Goal: Task Accomplishment & Management: Complete application form

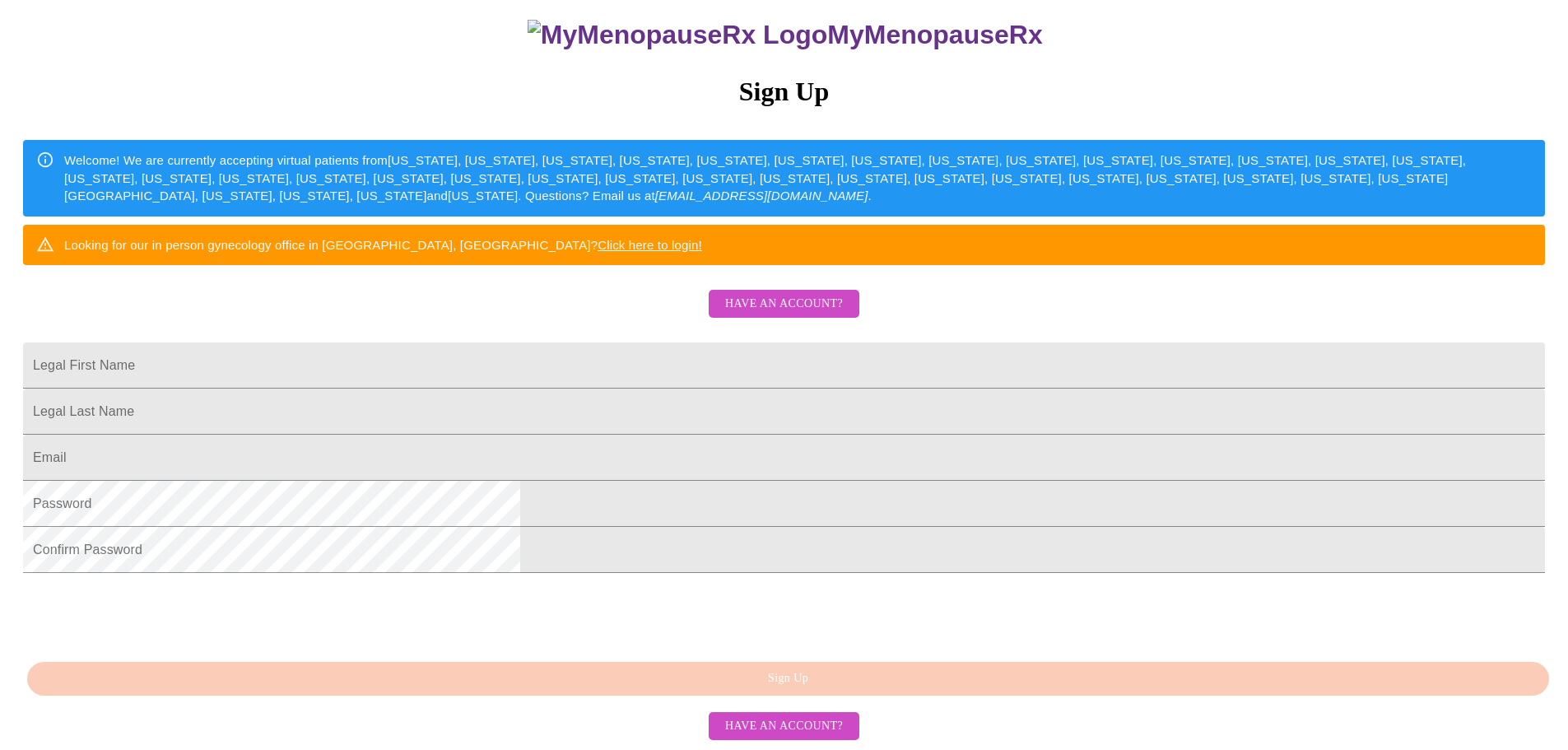
scroll to position [307, 0]
click at [588, 342] on input "Legal First Name" at bounding box center [784, 365] width 1522 height 46
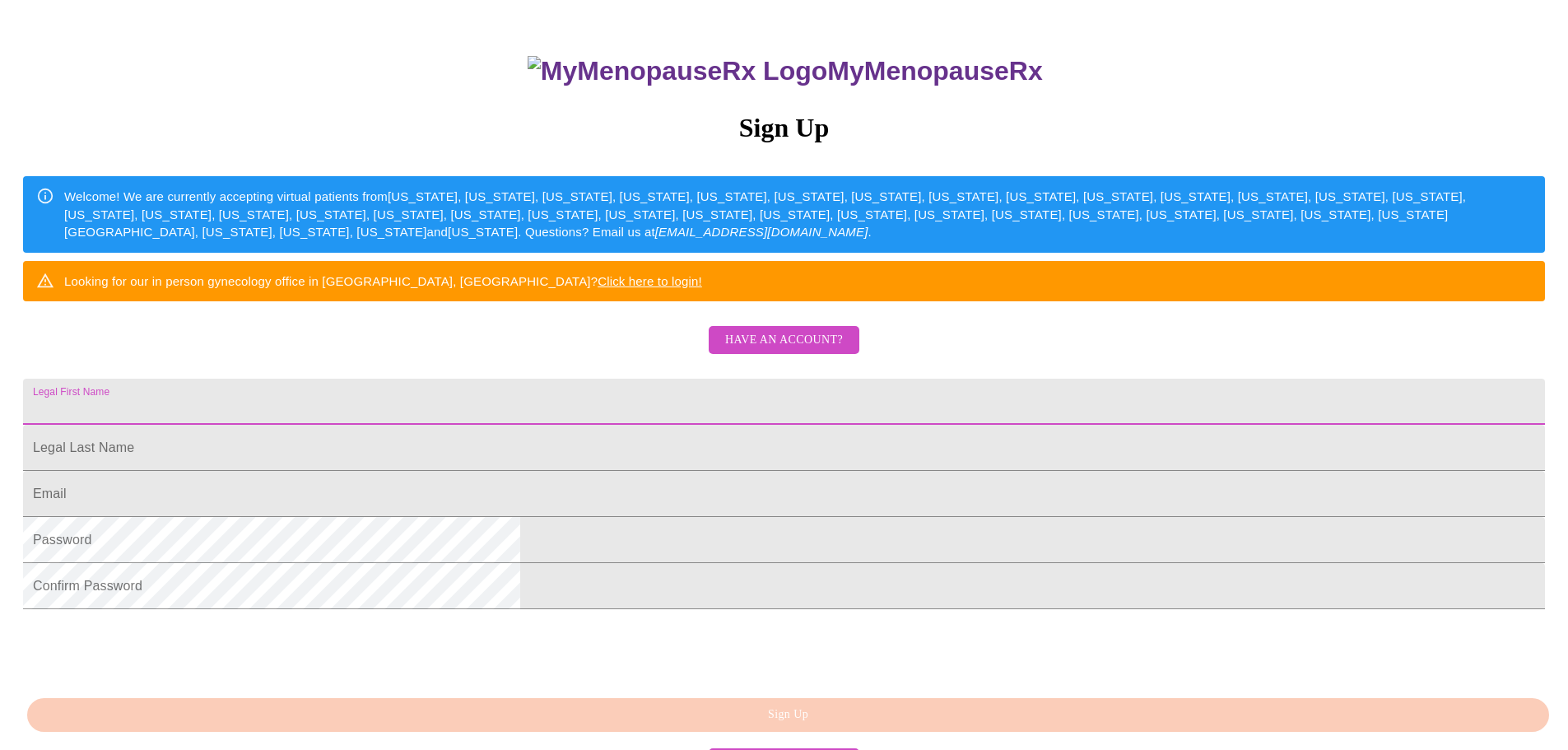
scroll to position [0, 0]
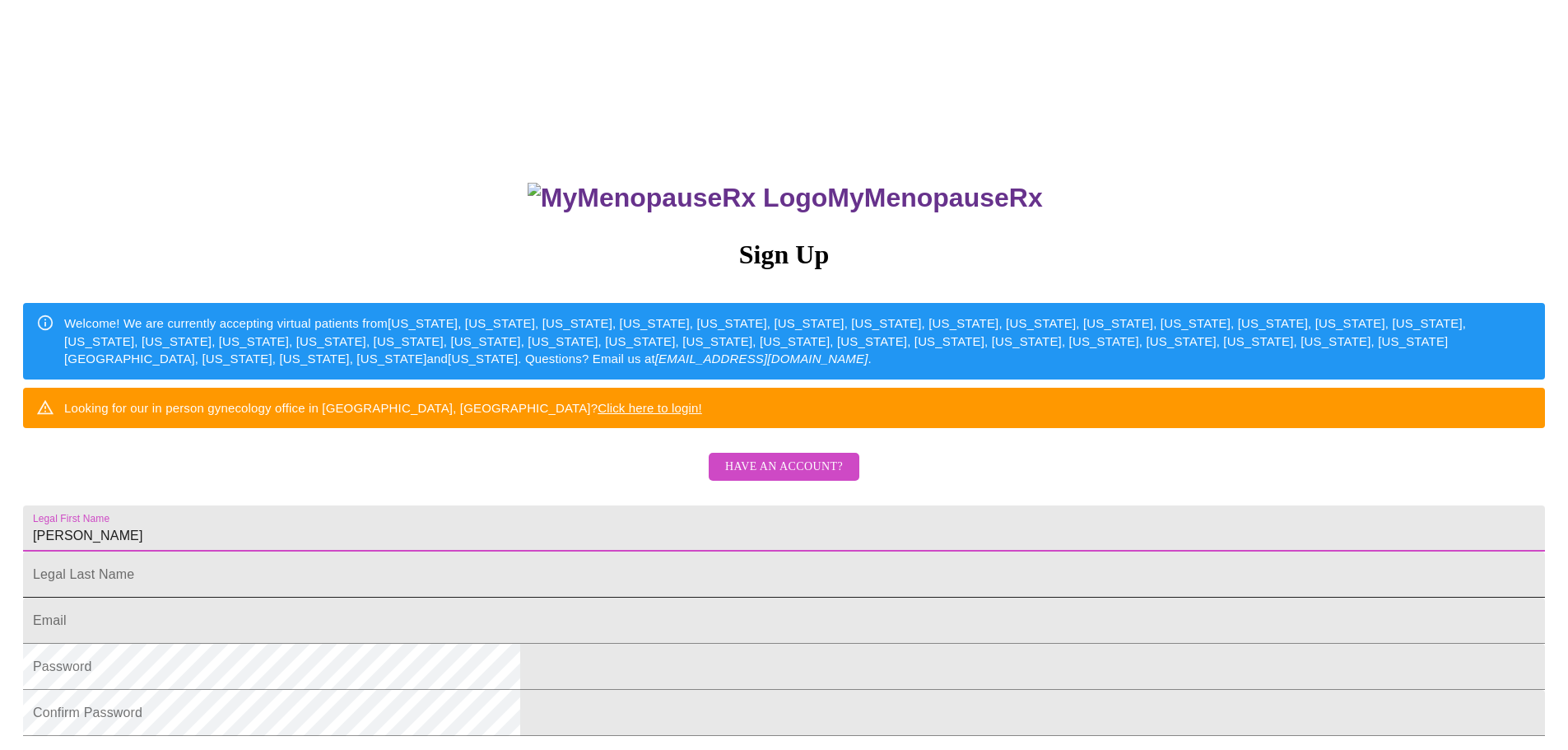
type input "[PERSON_NAME]"
click at [581, 598] on input "Legal First Name" at bounding box center [784, 575] width 1522 height 46
click at [582, 598] on input "Wansachowicz" at bounding box center [784, 575] width 1522 height 46
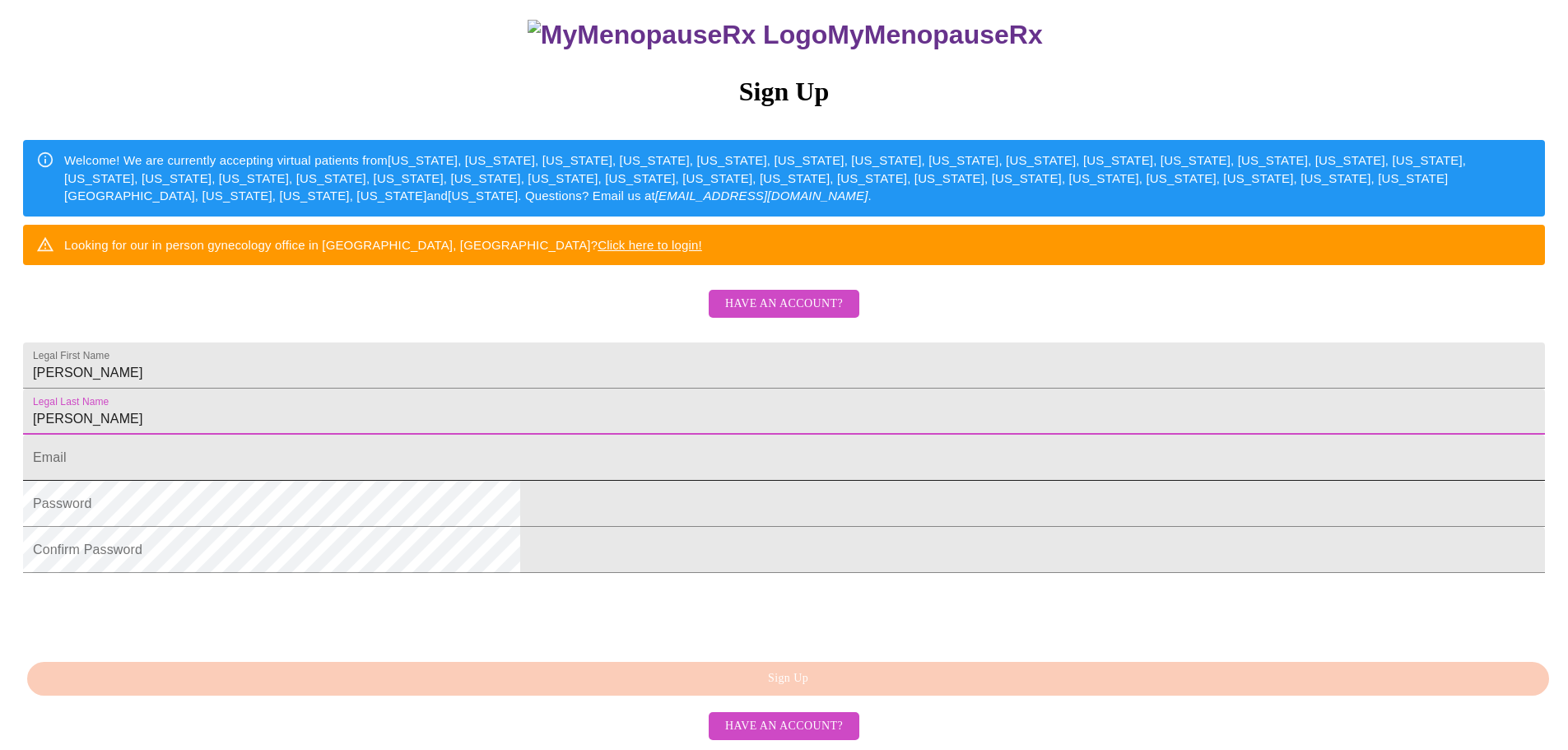
scroll to position [165, 0]
type input "[PERSON_NAME]"
click at [616, 481] on input "Legal First Name" at bounding box center [784, 458] width 1522 height 46
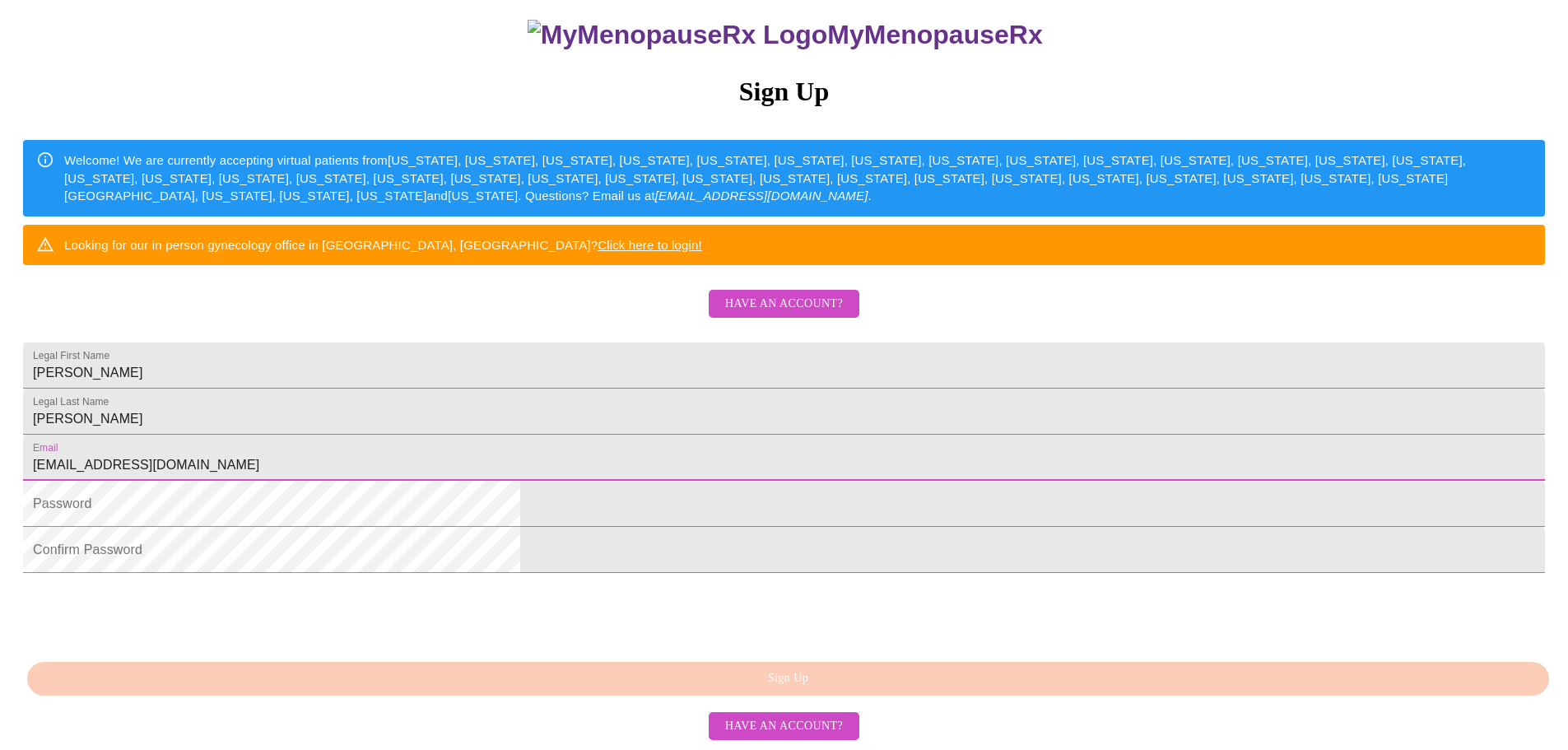
type input "[EMAIL_ADDRESS][DOMAIN_NAME]"
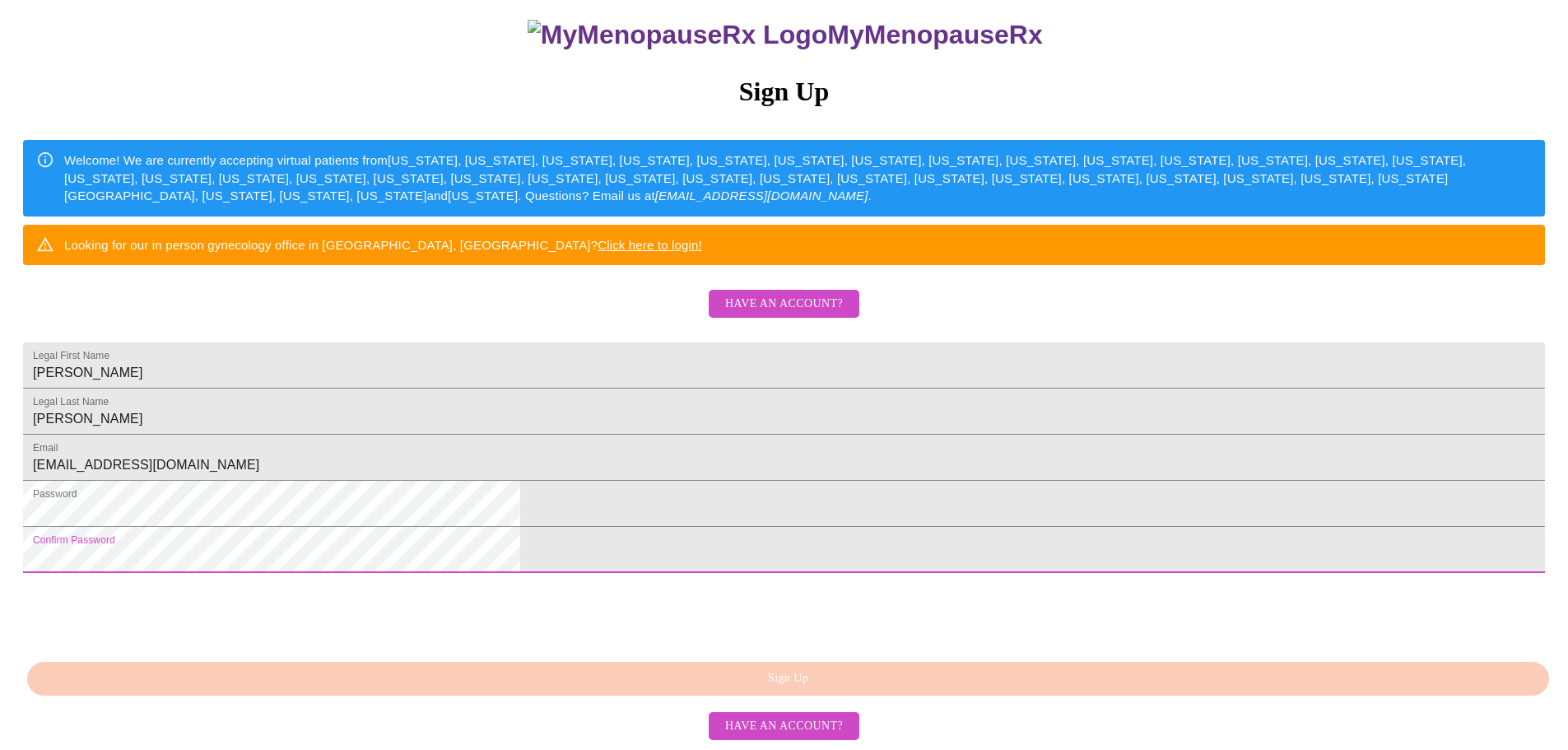
scroll to position [307, 0]
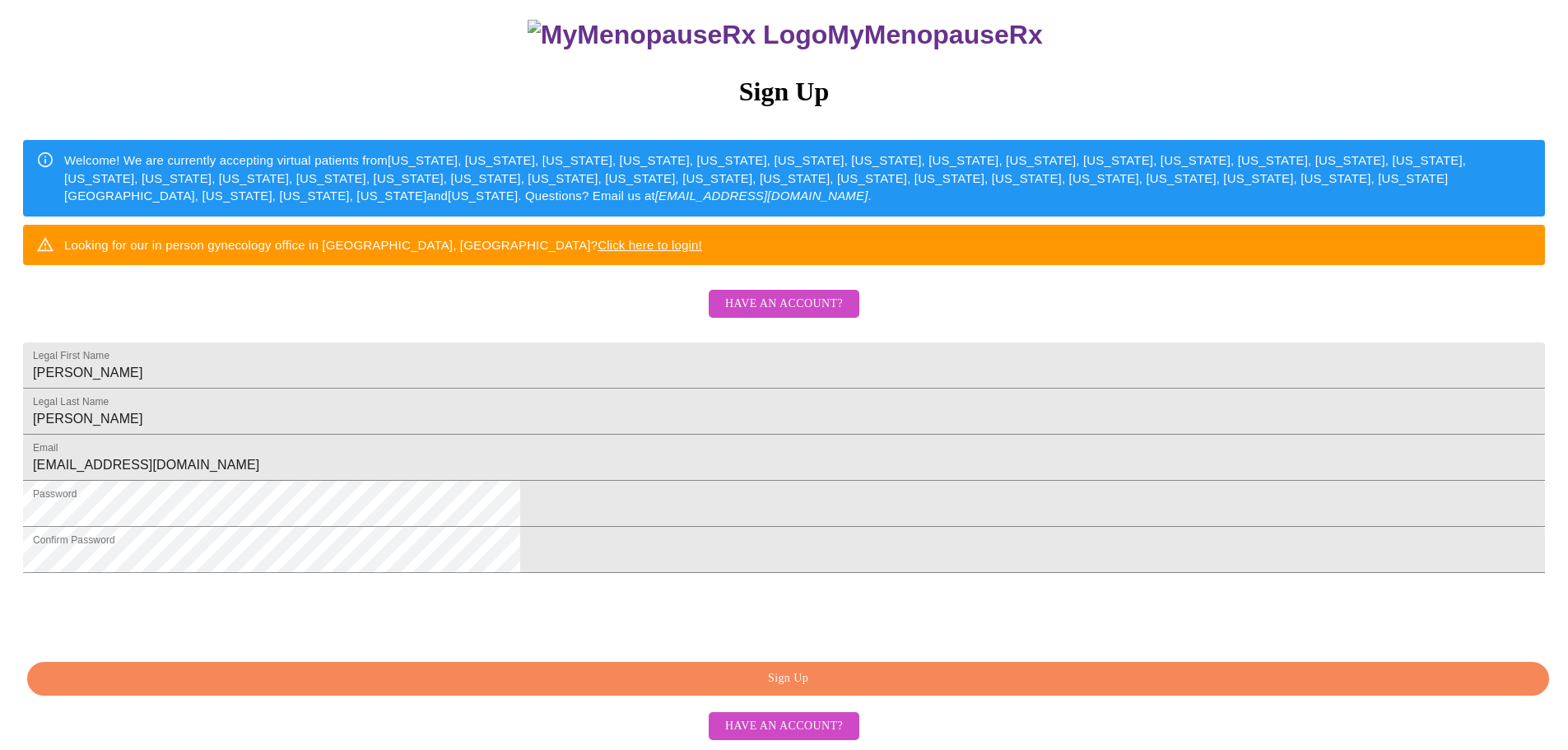
click at [804, 677] on span "Sign Up" at bounding box center [788, 679] width 1484 height 20
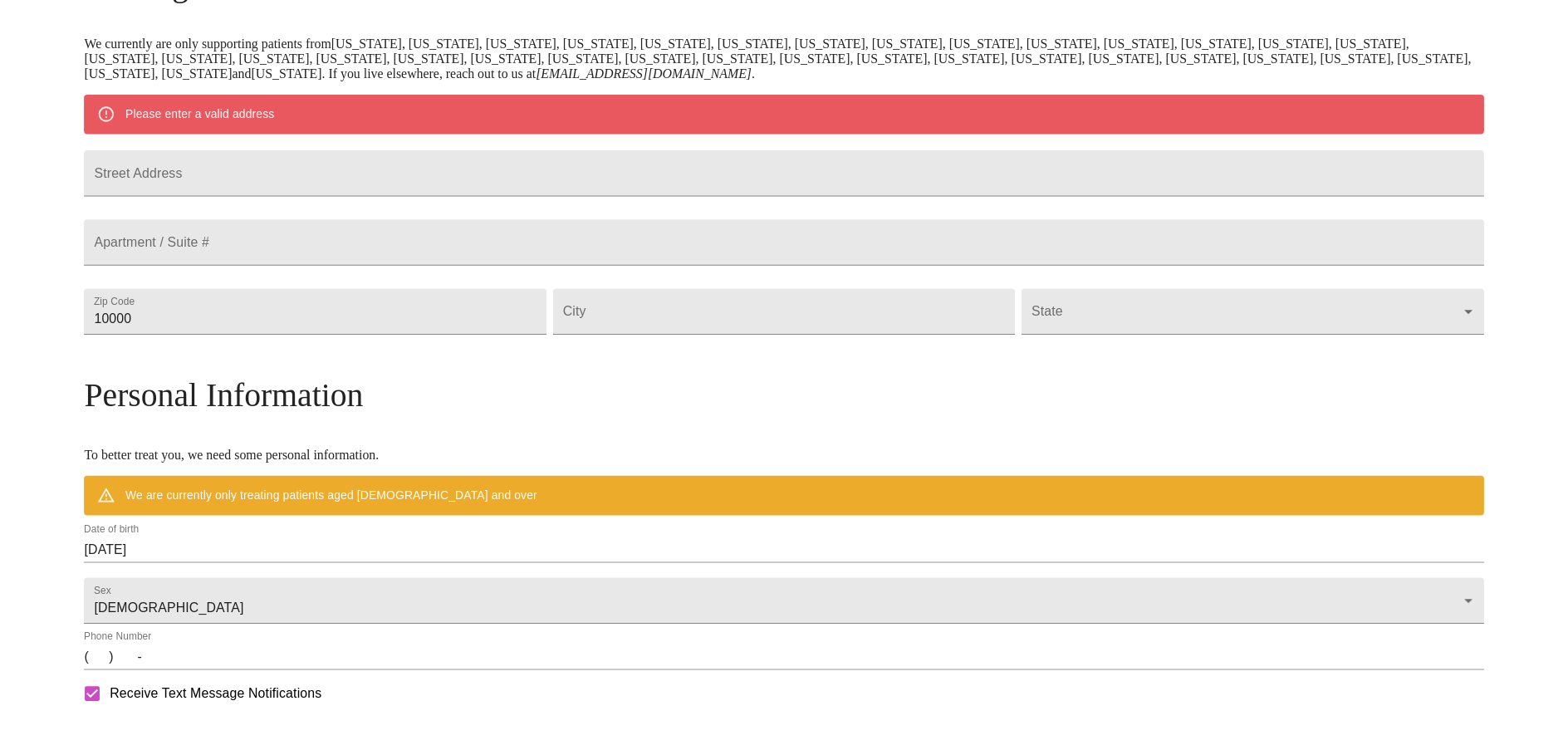
scroll to position [244, 0]
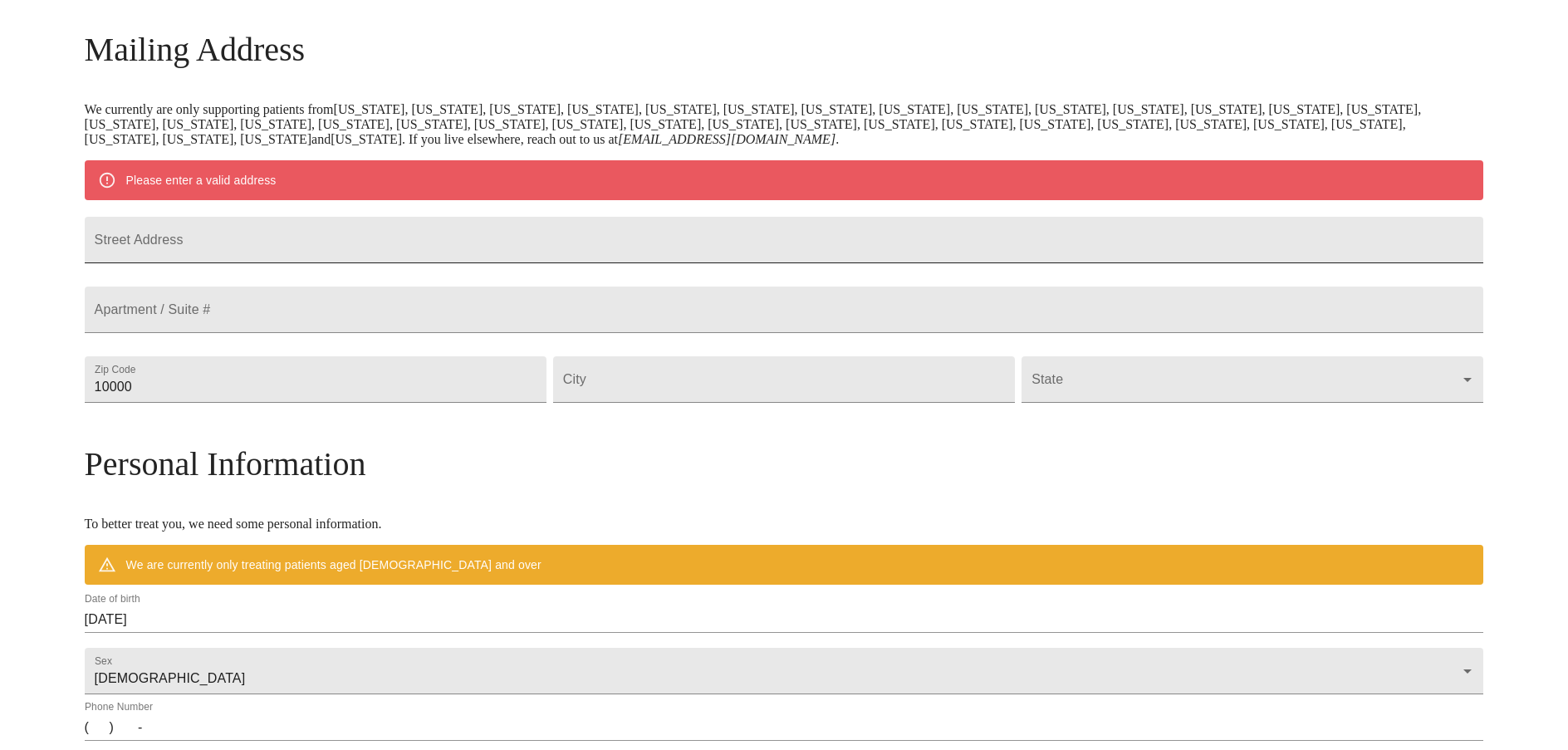
click at [298, 255] on input "Street Address" at bounding box center [784, 240] width 1400 height 47
type input "[STREET_ADDRESS]"
click at [303, 403] on input "10000" at bounding box center [315, 380] width 462 height 47
drag, startPoint x: 247, startPoint y: 424, endPoint x: 217, endPoint y: 425, distance: 30.0
click at [217, 425] on div "MyMenopauseRx Welcome to MyMenopauseRx Since it's your first time here, you'll …" at bounding box center [784, 410] width 1400 height 1295
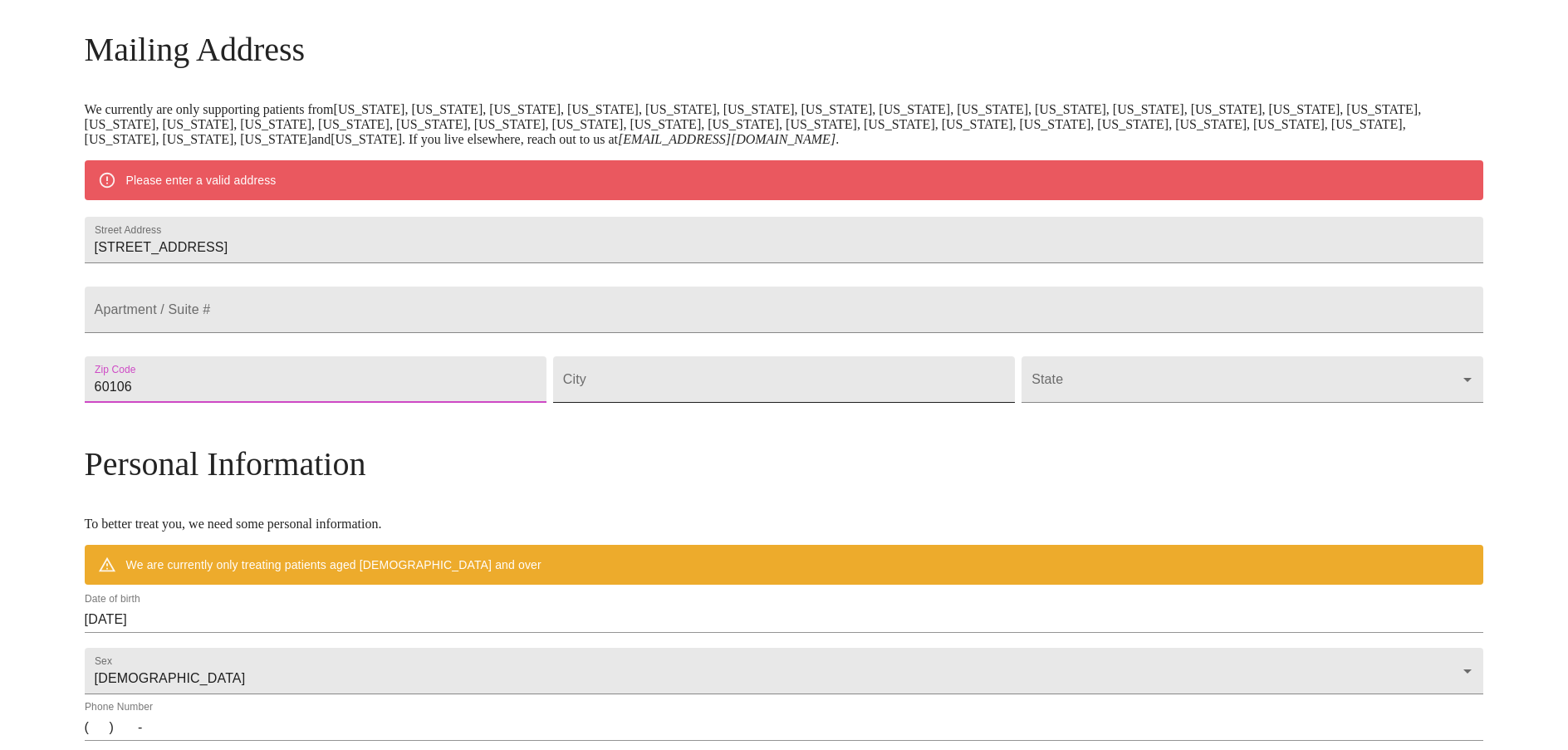
type input "60106"
click at [653, 403] on input "Street Address" at bounding box center [784, 380] width 462 height 47
type input "[GEOGRAPHIC_DATA]"
click at [1080, 414] on body "MyMenopauseRx Welcome to MyMenopauseRx Since it's your first time here, you'll …" at bounding box center [784, 410] width 1555 height 1295
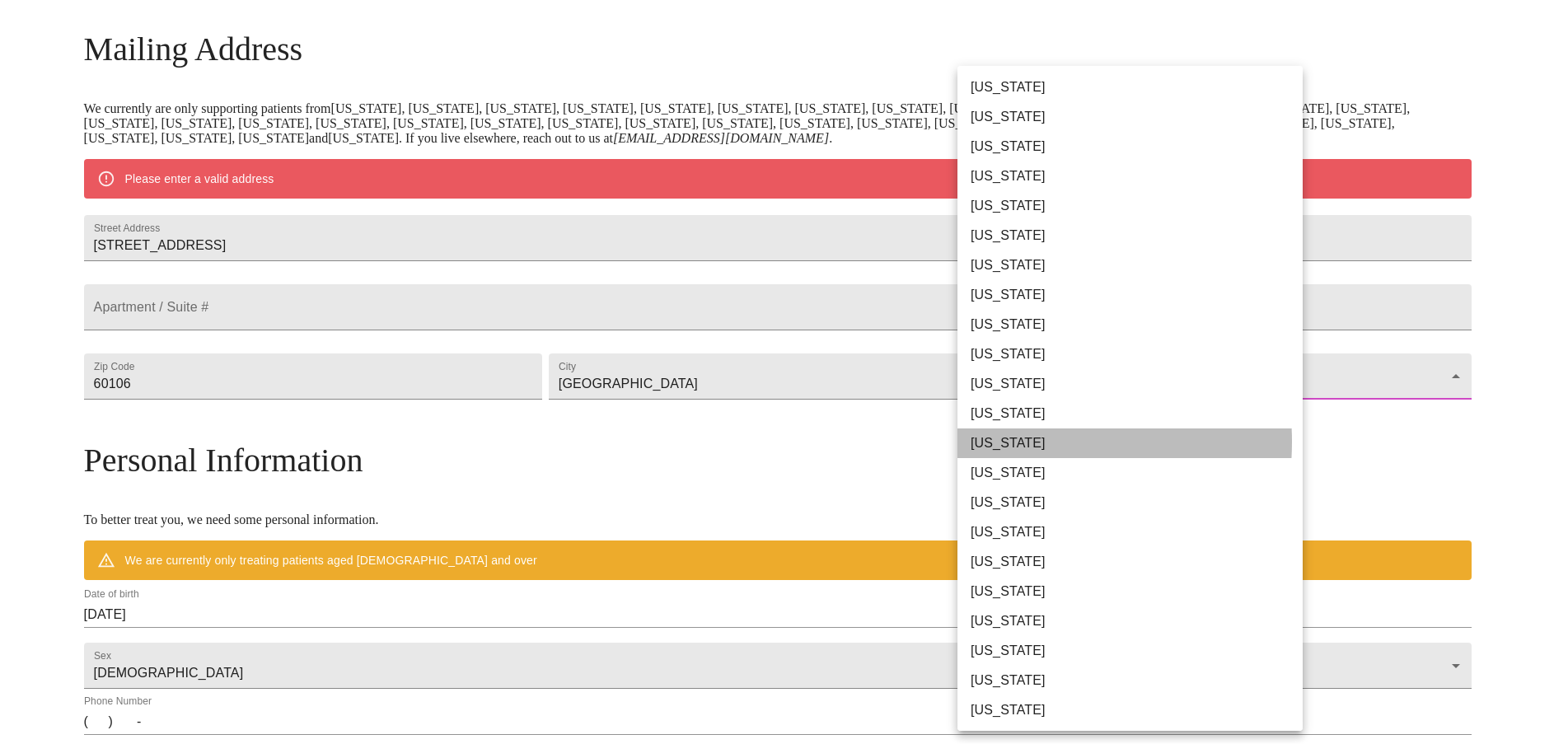
click at [999, 441] on li "[US_STATE]" at bounding box center [1135, 443] width 357 height 30
type input "[US_STATE]"
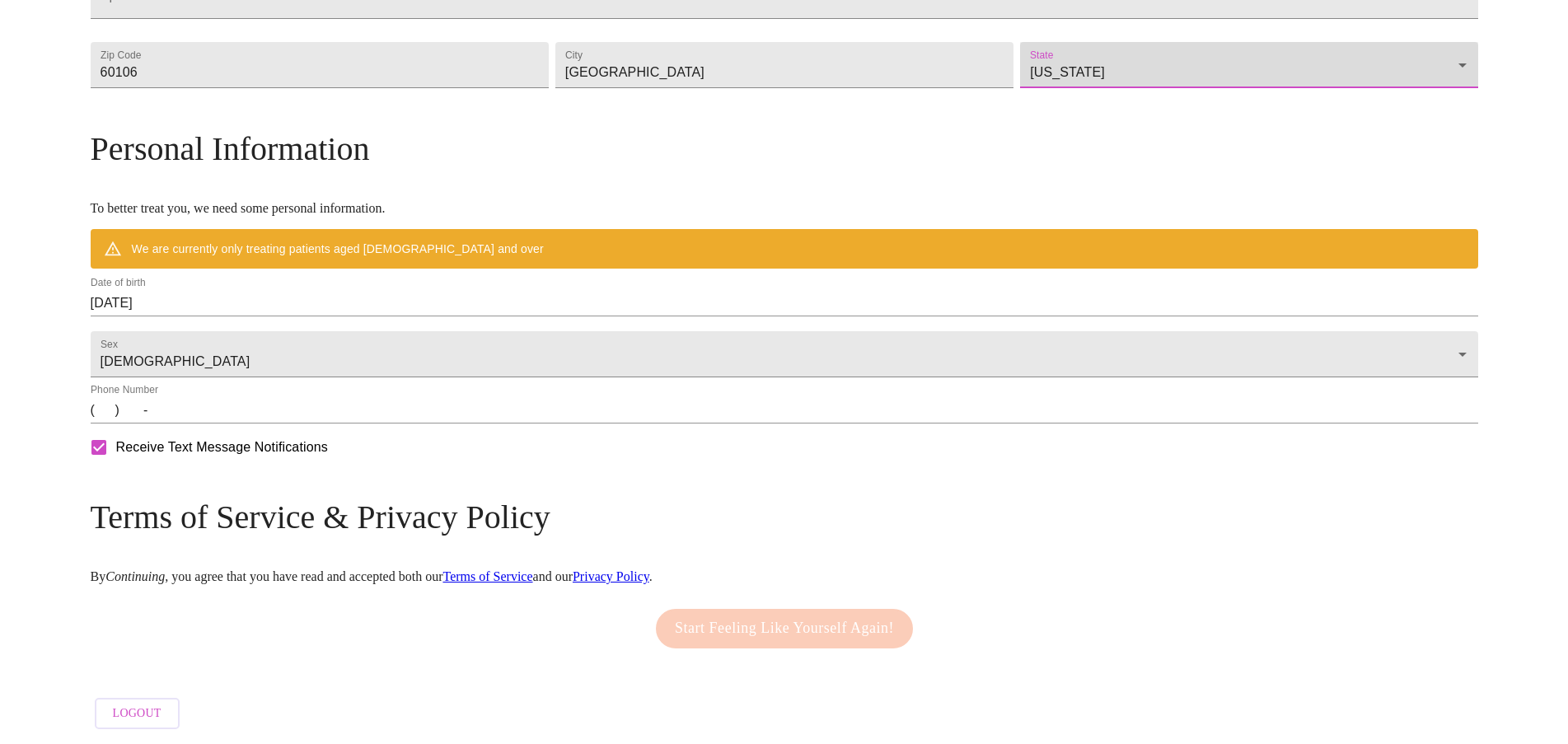
scroll to position [553, 0]
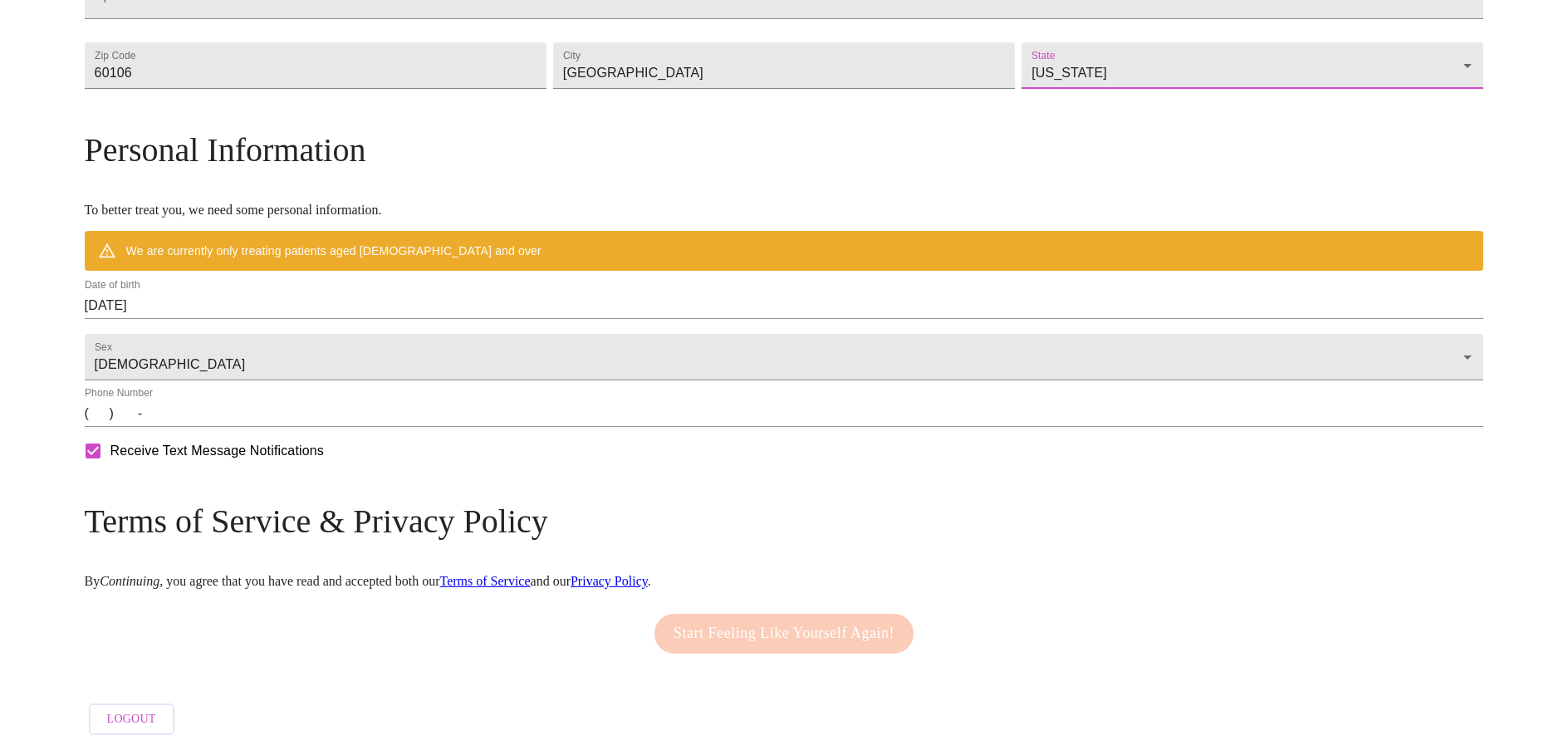
click at [375, 301] on input "[DATE]" at bounding box center [784, 305] width 1400 height 27
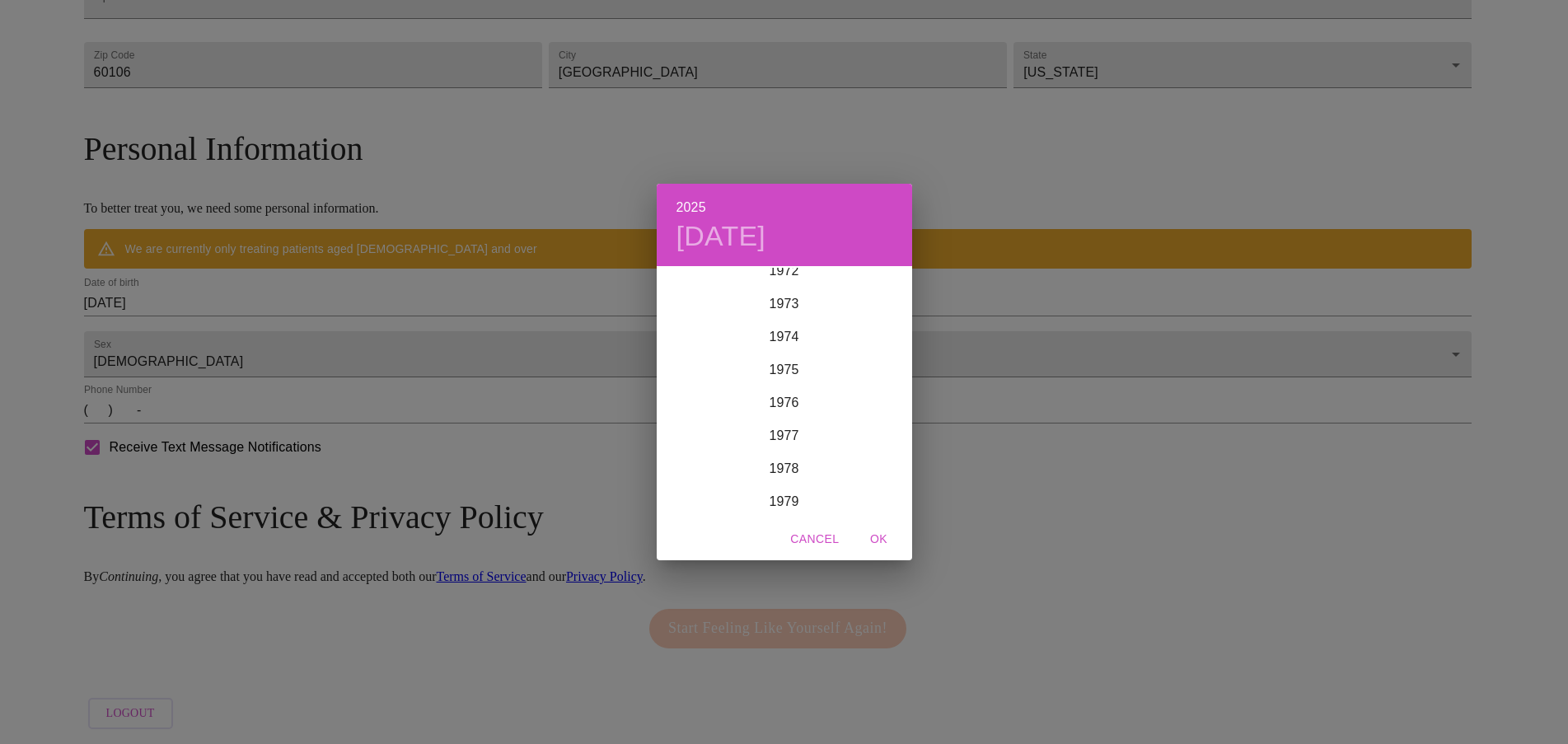
scroll to position [2406, 0]
click at [790, 313] on div "1973" at bounding box center [784, 318] width 256 height 33
click at [702, 423] on div "[DATE]" at bounding box center [699, 422] width 85 height 62
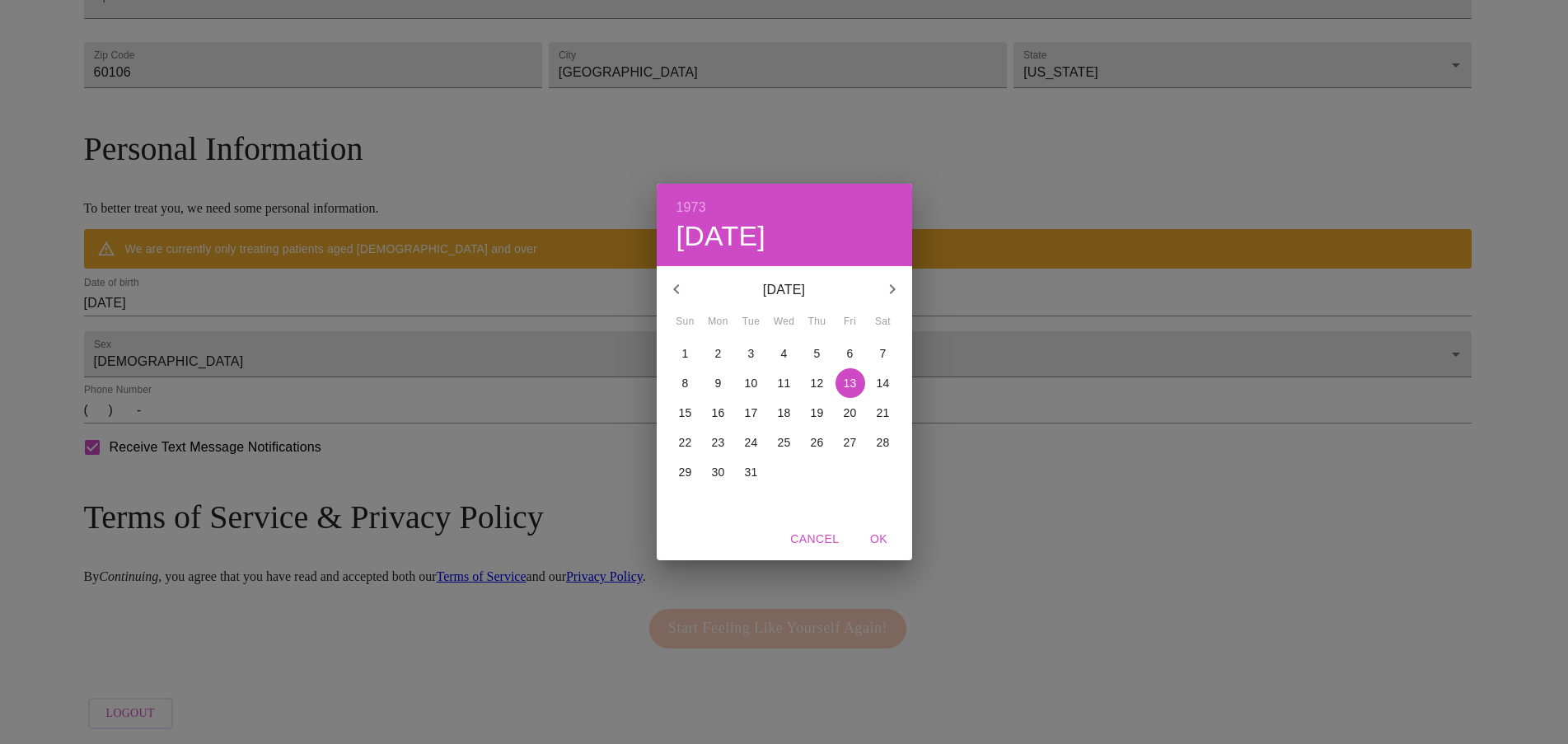
click at [822, 416] on p "19" at bounding box center [817, 413] width 13 height 17
click at [881, 541] on span "OK" at bounding box center [879, 539] width 40 height 20
type input "[DATE]"
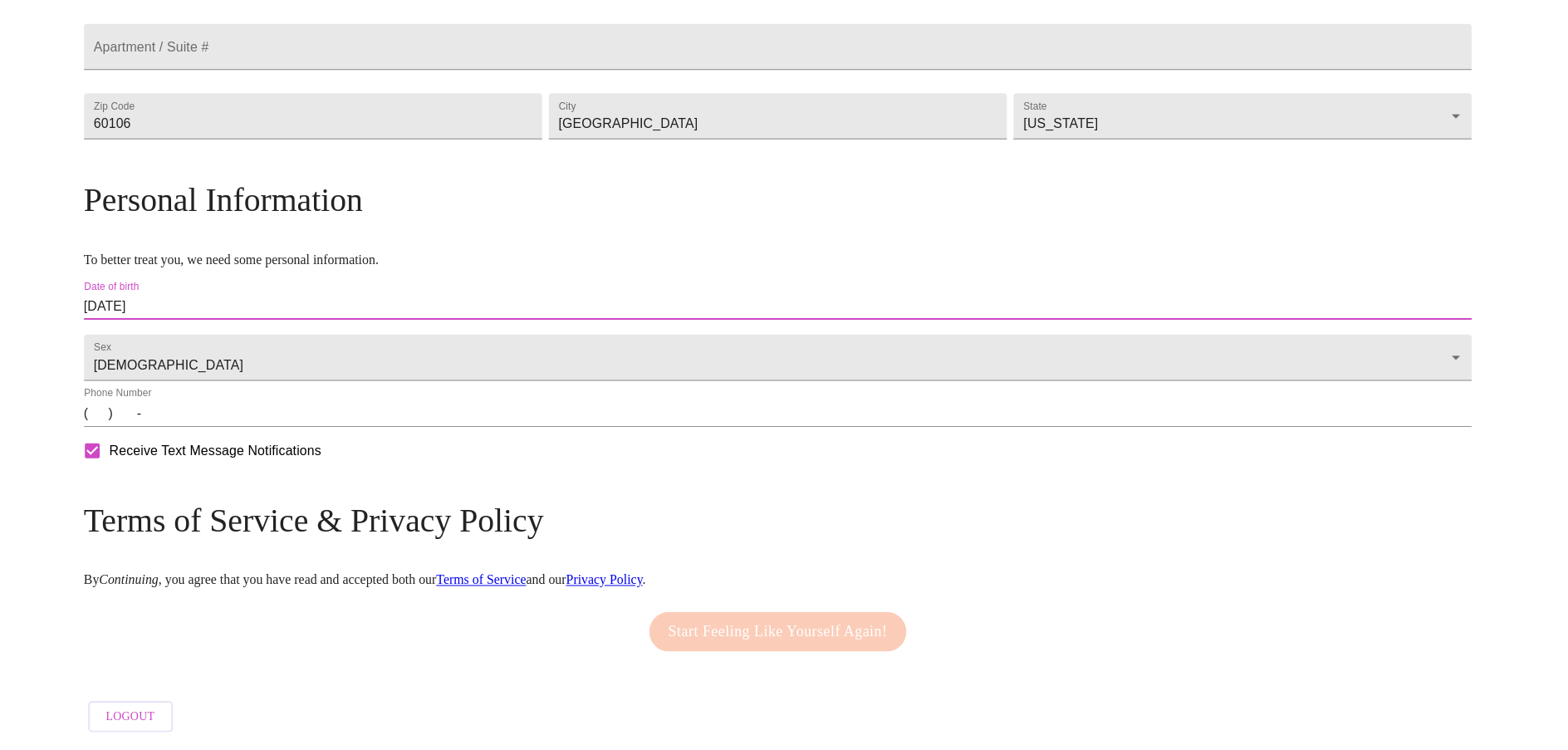
scroll to position [509, 0]
click at [274, 421] on input "(   )    -" at bounding box center [784, 413] width 1400 height 27
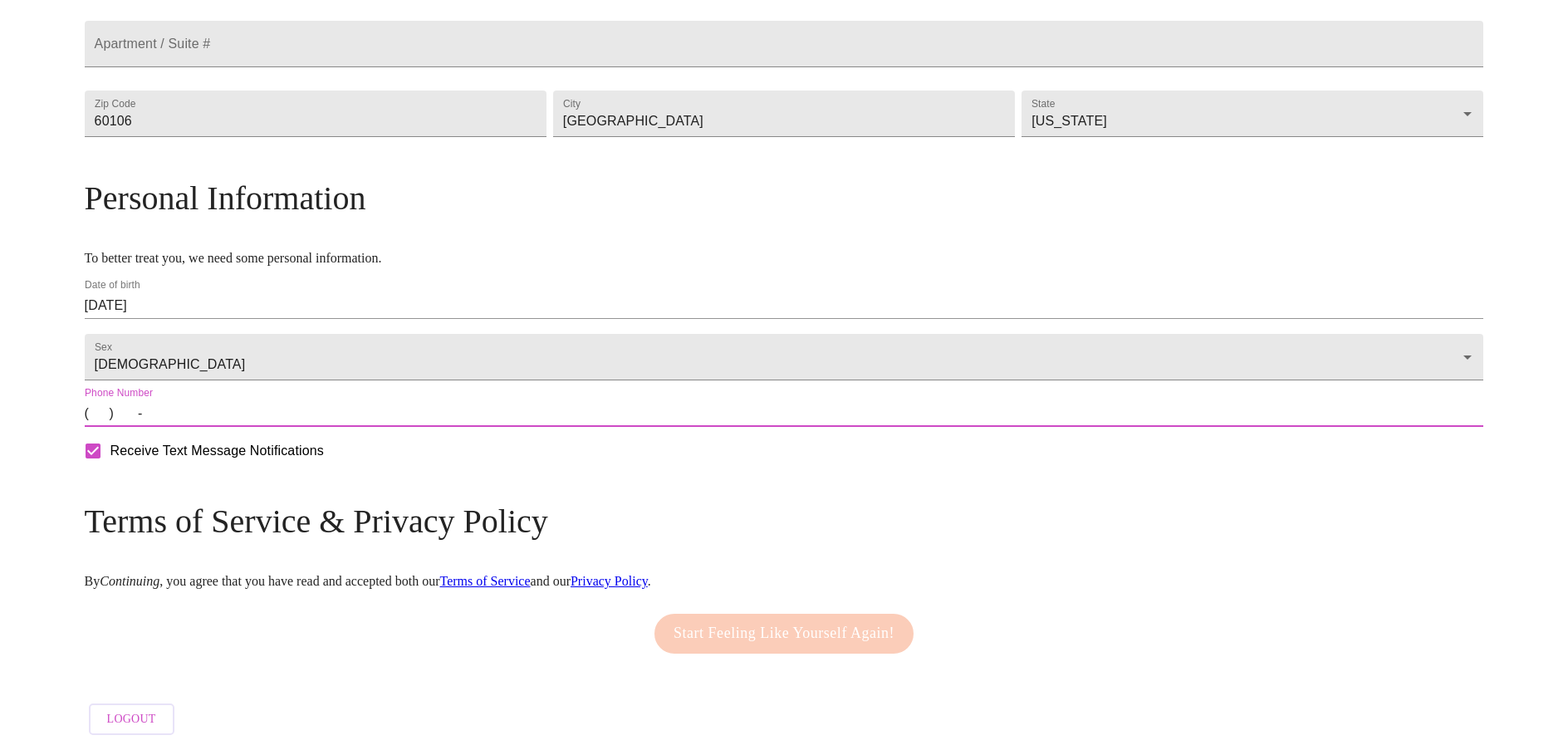
drag, startPoint x: 261, startPoint y: 419, endPoint x: 277, endPoint y: 419, distance: 16.0
click at [261, 419] on input "(   )    -" at bounding box center [784, 413] width 1400 height 27
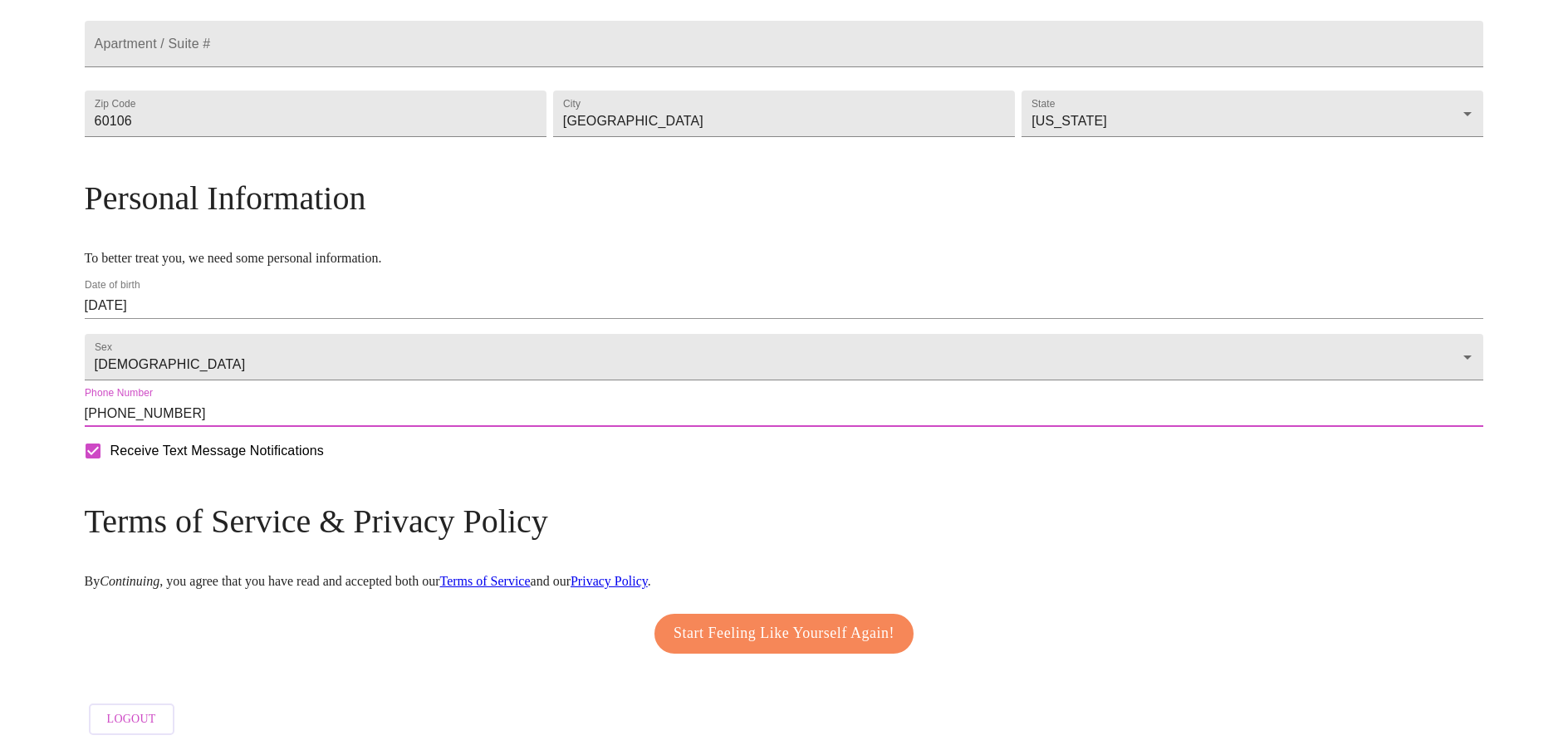
type input "[PHONE_NUMBER]"
click at [772, 630] on span "Start Feeling Like Yourself Again!" at bounding box center [784, 634] width 221 height 27
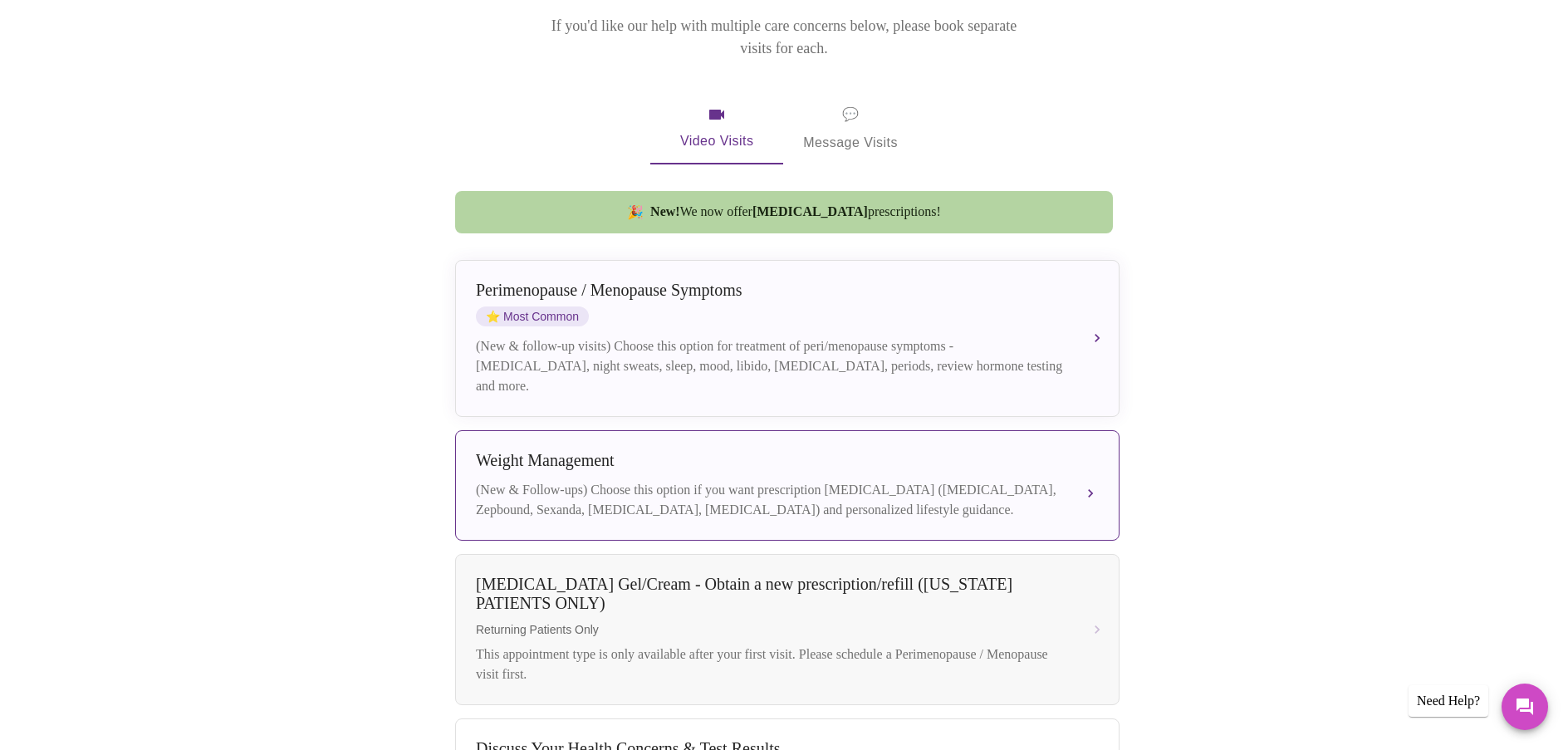
scroll to position [249, 0]
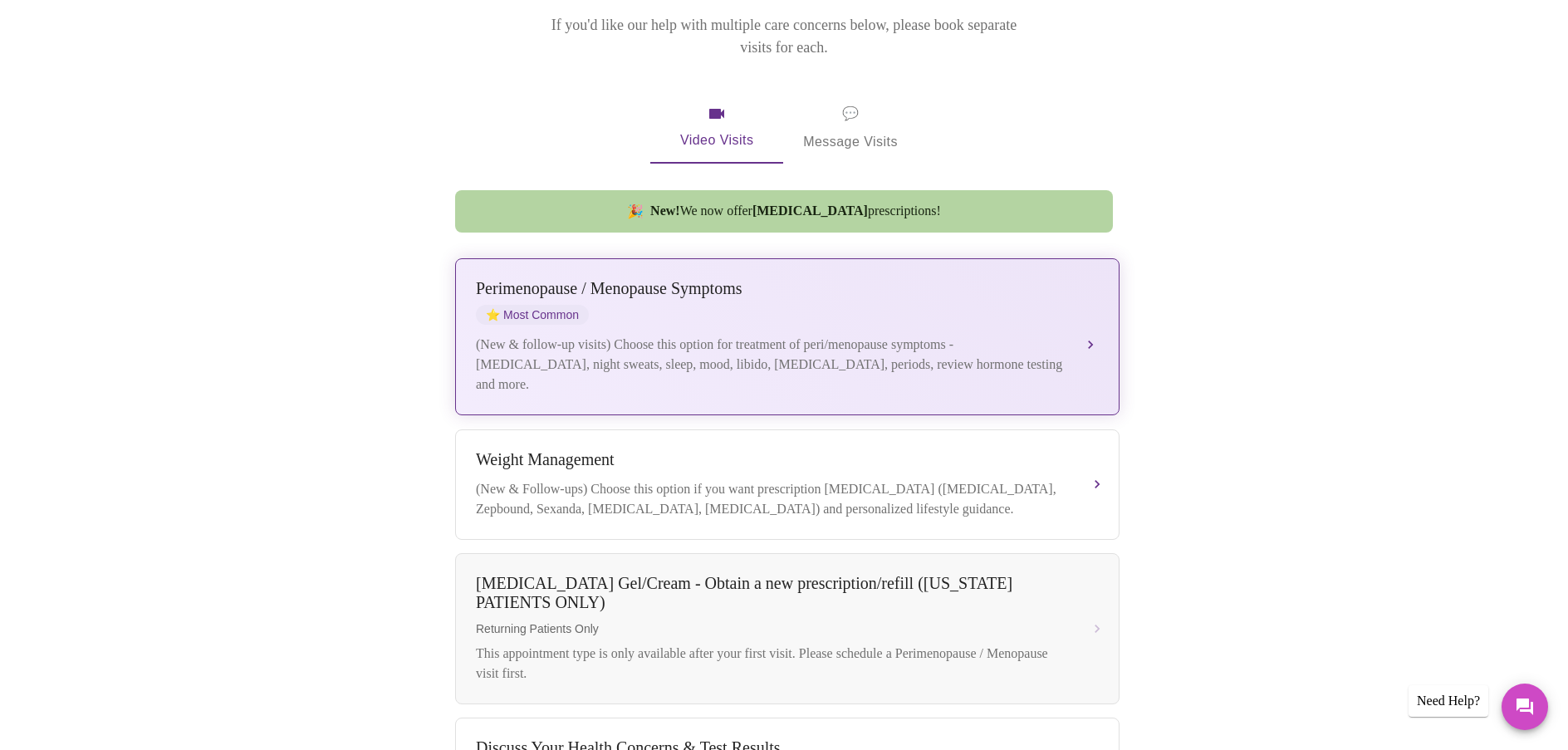
click at [887, 341] on div "(New & follow-up visits) Choose this option for treatment of peri/menopause sym…" at bounding box center [771, 365] width 590 height 60
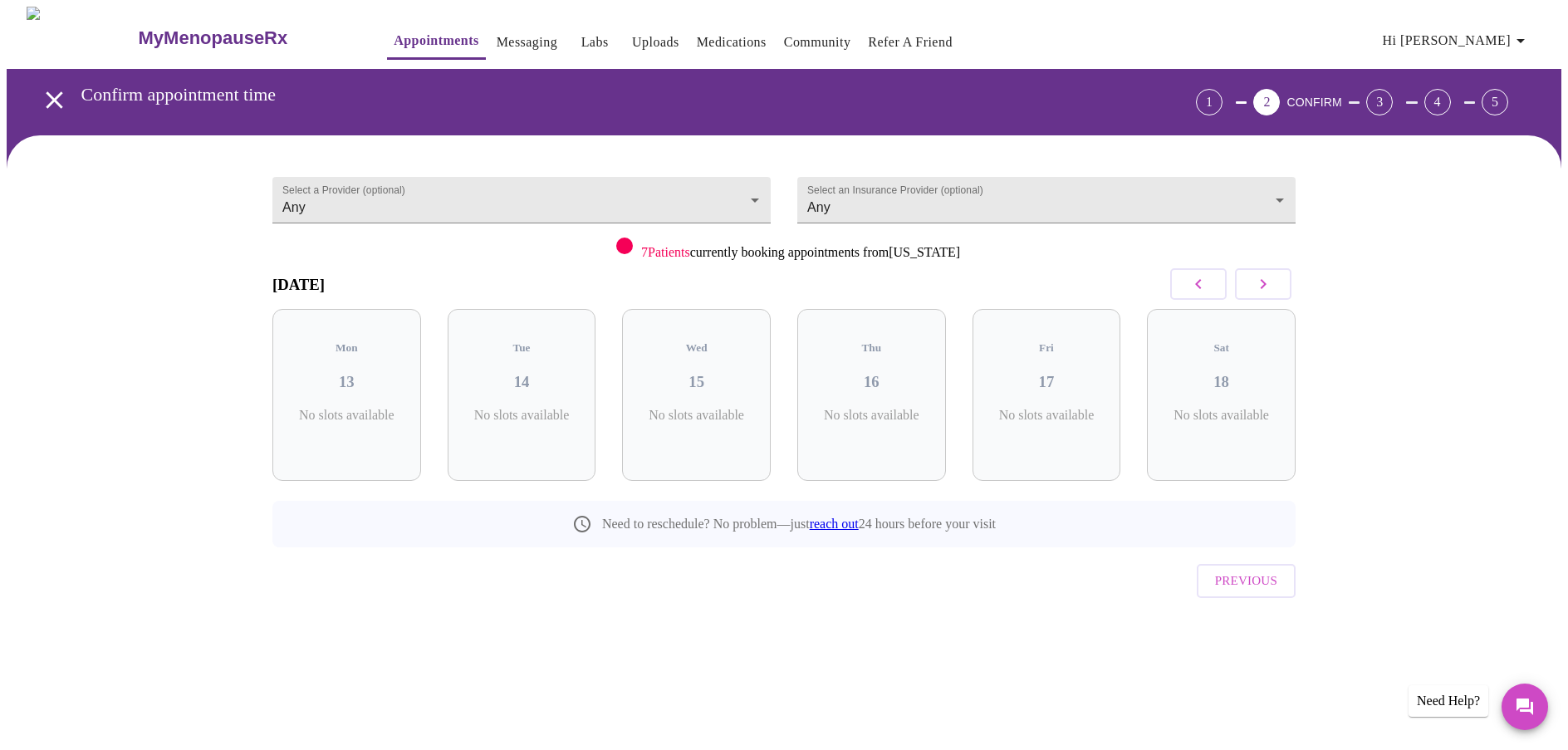
scroll to position [0, 0]
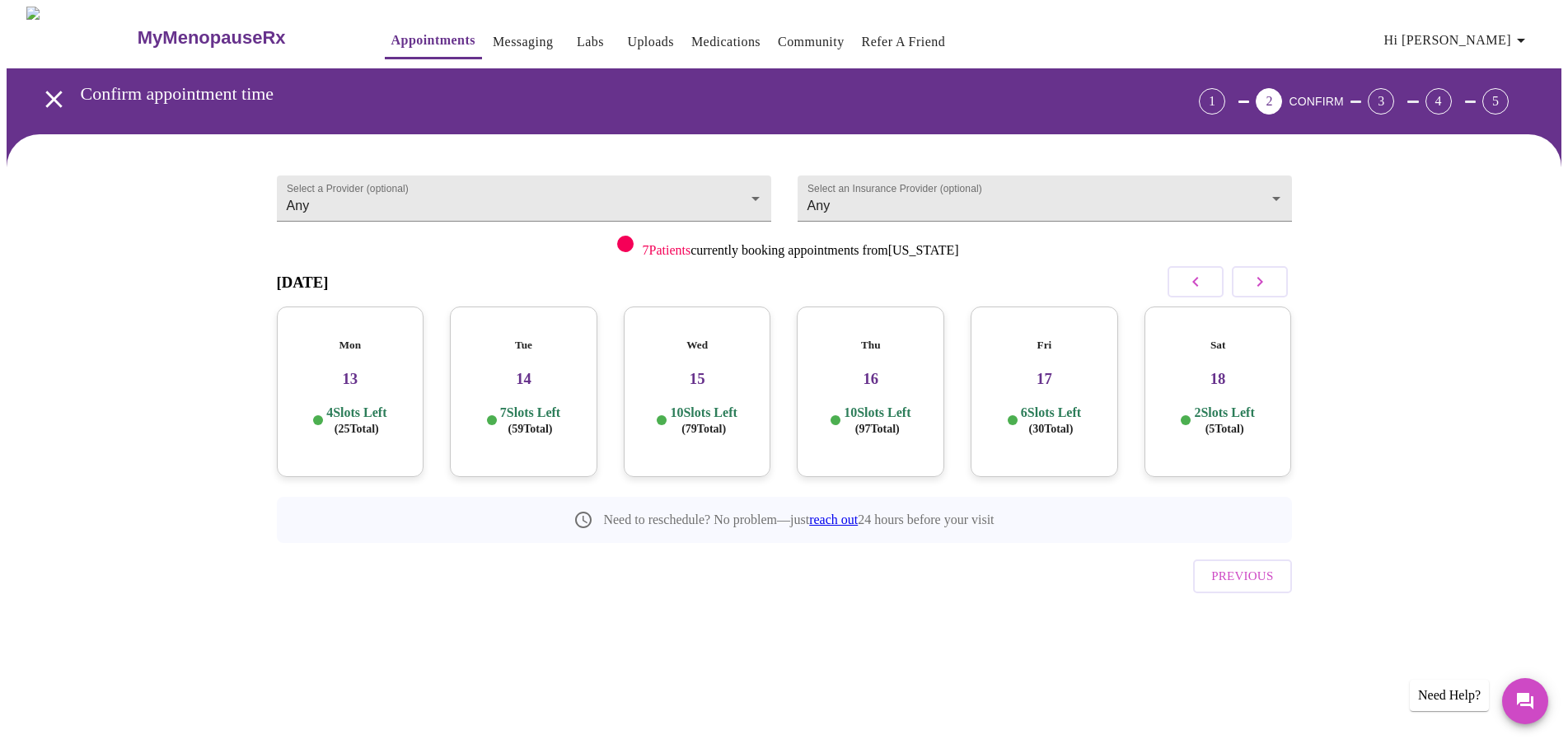
click at [525, 370] on h3 "14" at bounding box center [523, 379] width 121 height 18
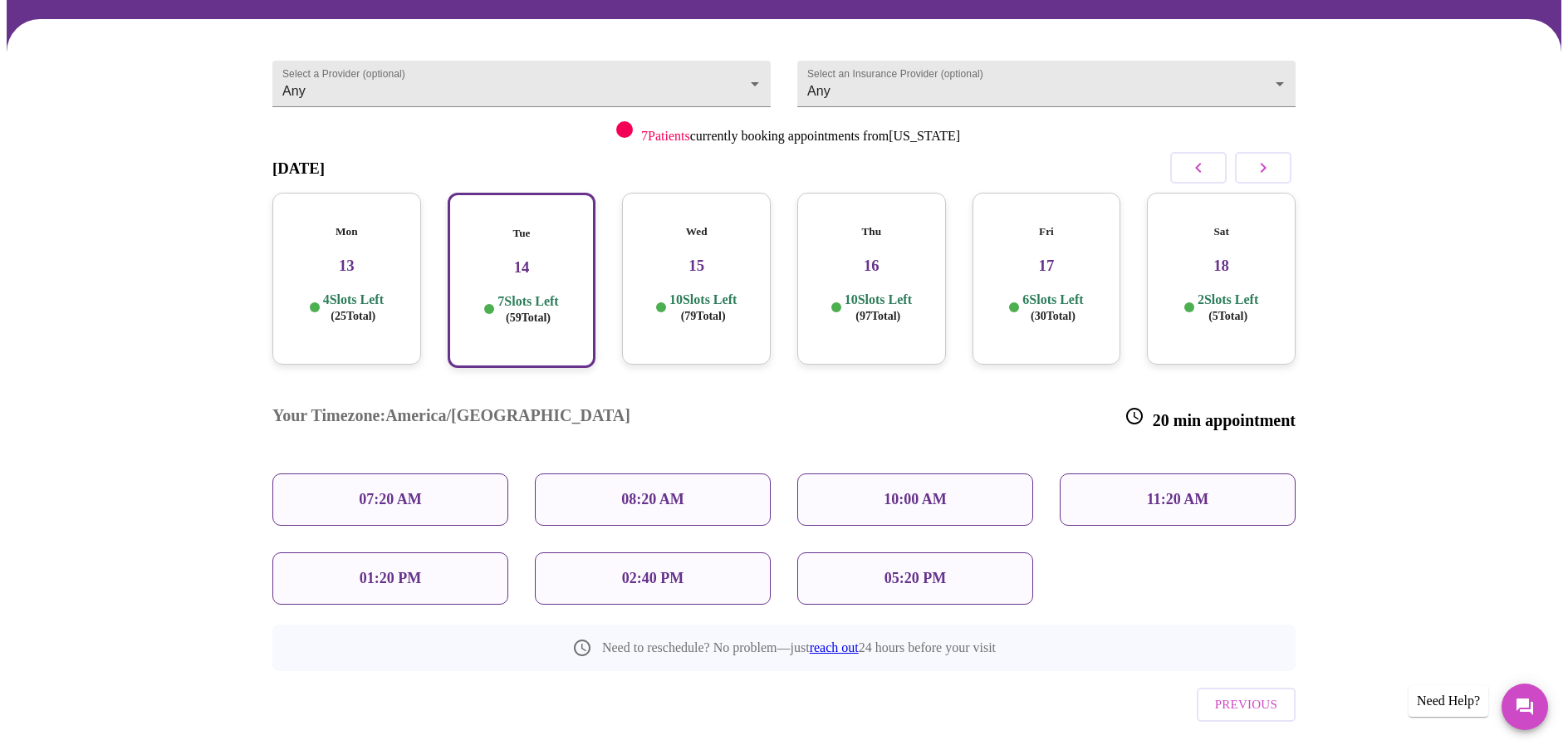
scroll to position [121, 0]
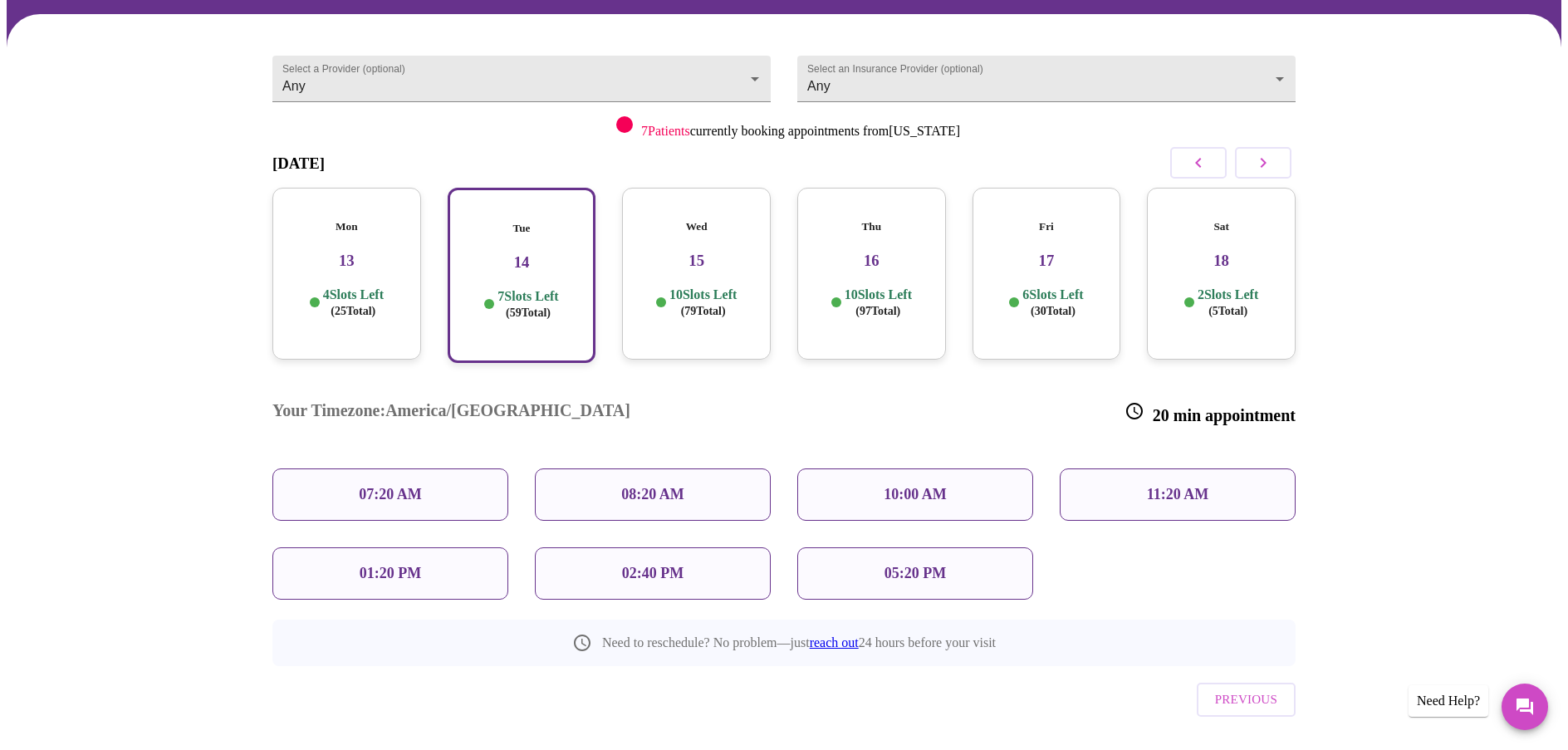
click at [642, 486] on p "08:20 AM" at bounding box center [653, 494] width 63 height 18
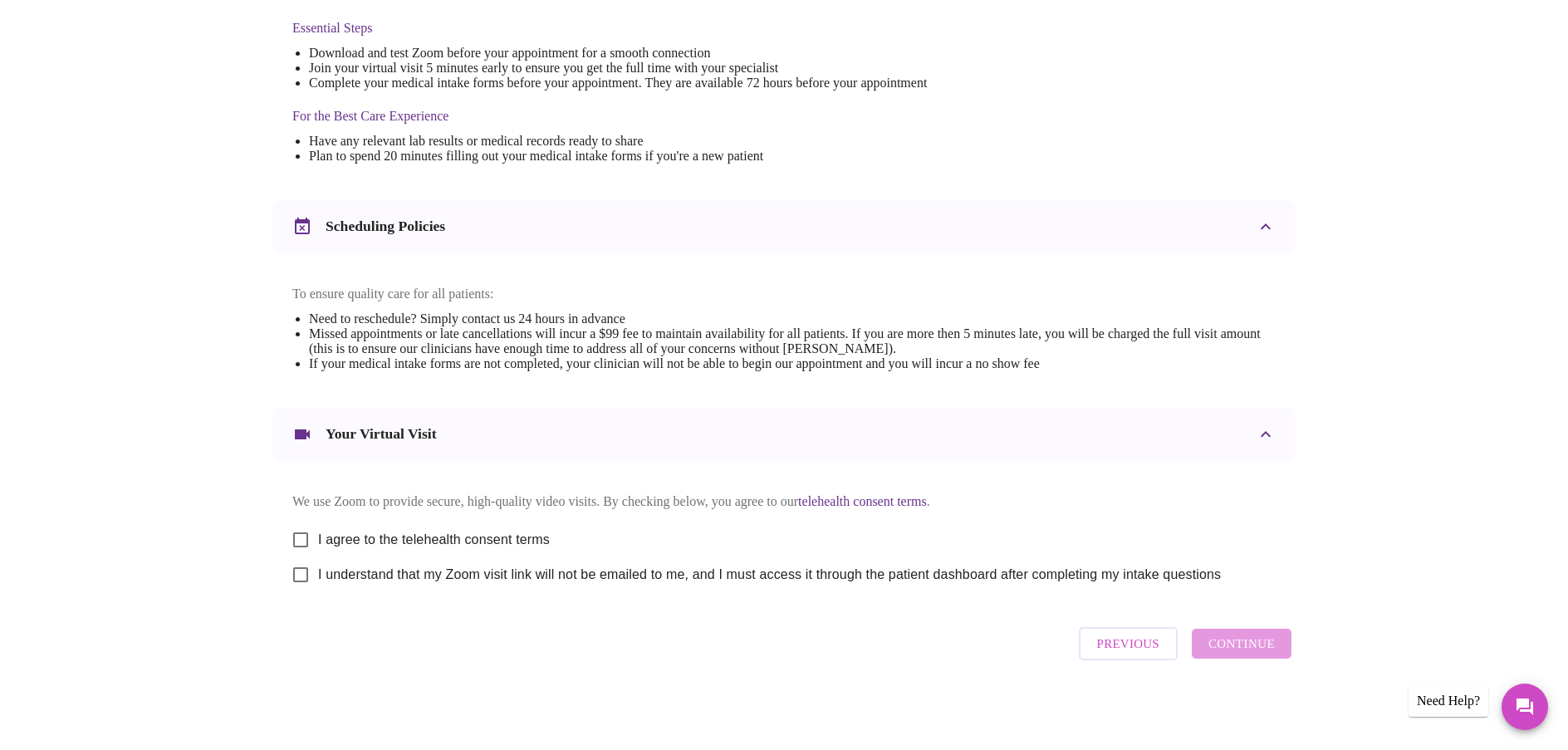
scroll to position [454, 0]
click at [300, 535] on input "I agree to the telehealth consent terms" at bounding box center [300, 539] width 34 height 34
checkbox input "true"
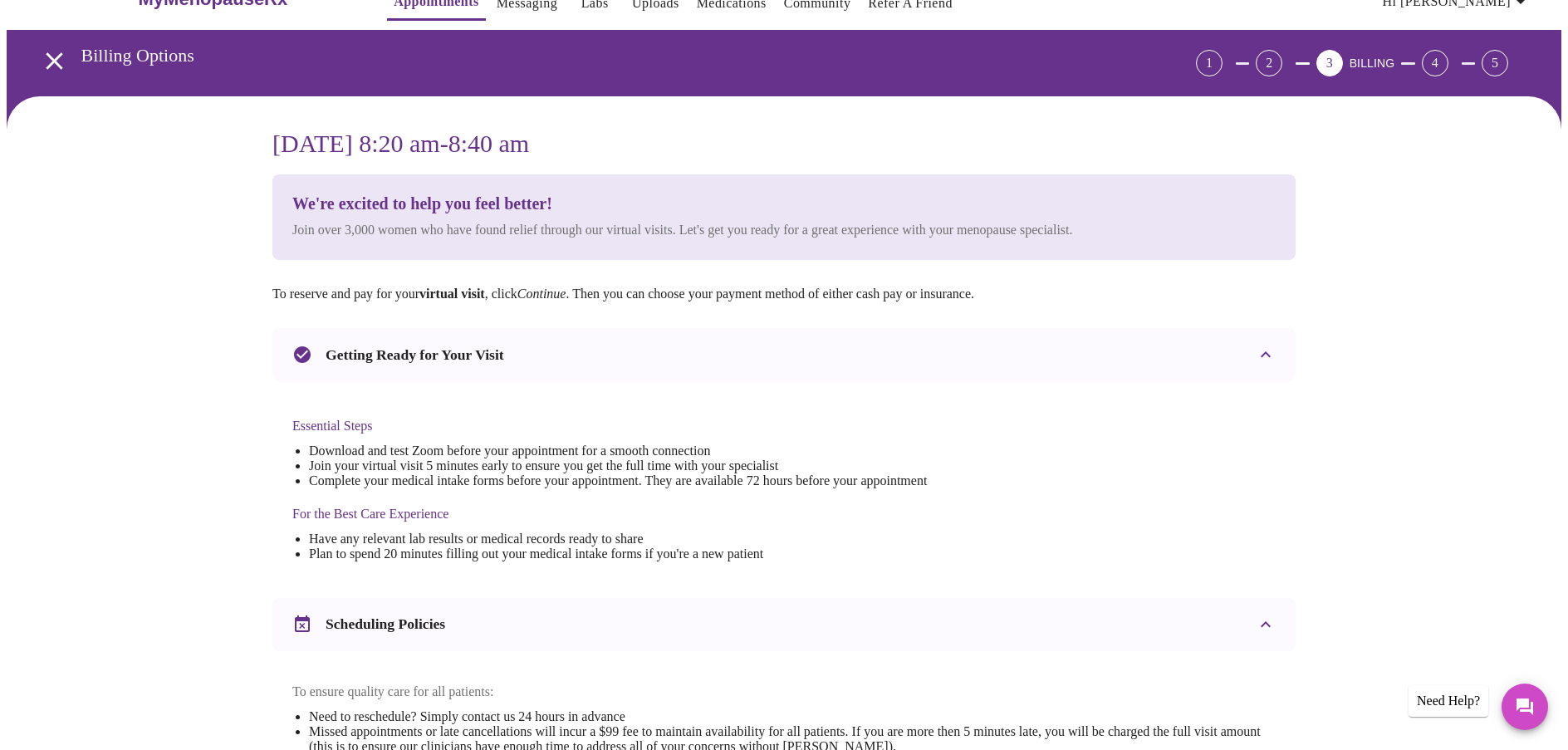
scroll to position [0, 0]
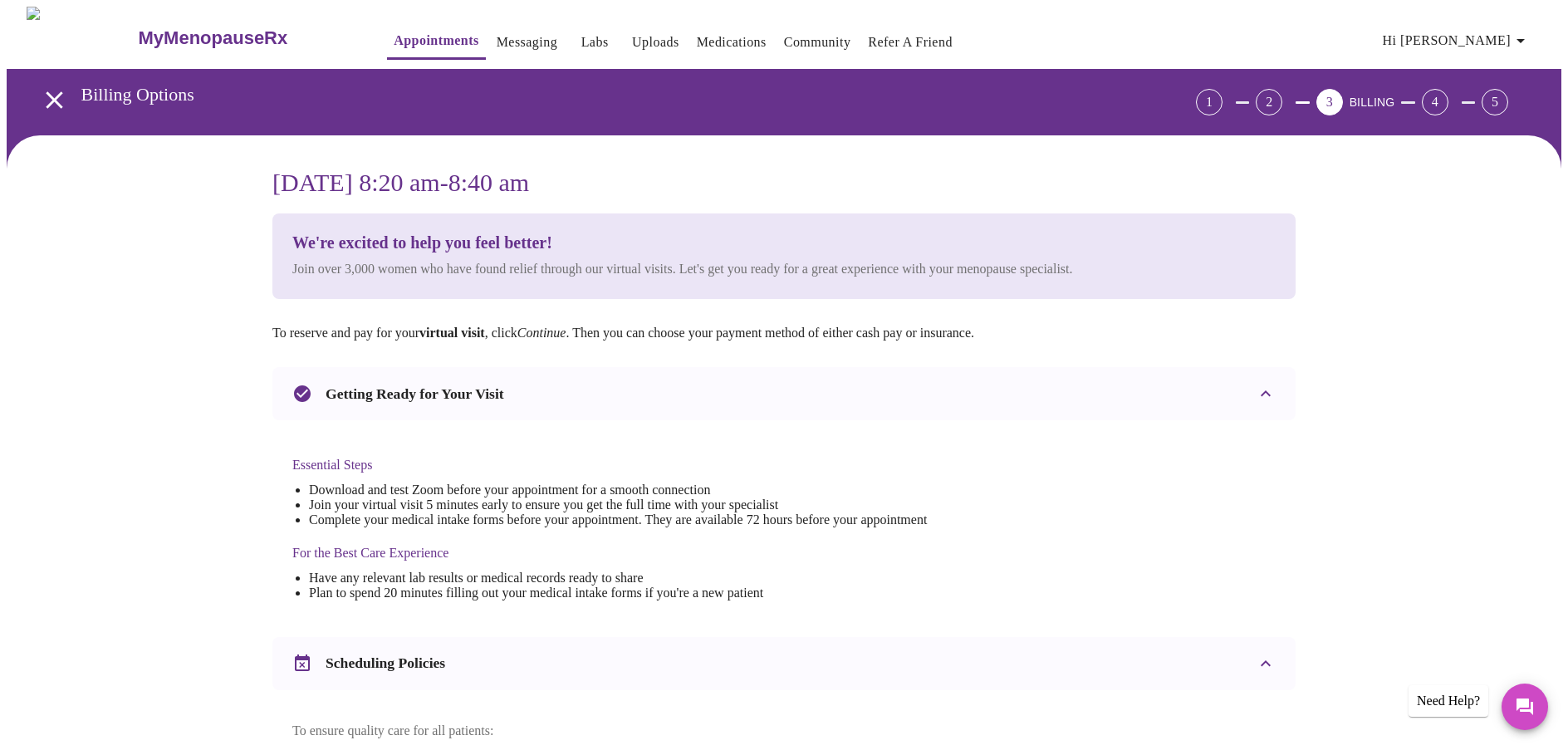
click at [49, 96] on icon "open drawer" at bounding box center [54, 100] width 17 height 17
